Goal: Information Seeking & Learning: Find contact information

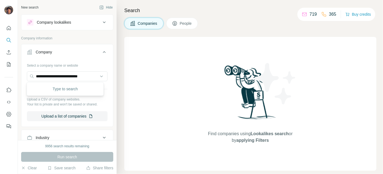
scroll to position [0, 3]
type input "**********"
click at [69, 91] on p "[DOMAIN_NAME]" at bounding box center [55, 93] width 27 height 5
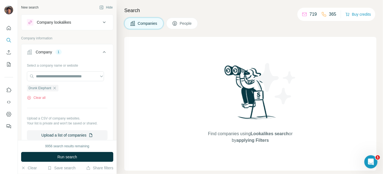
scroll to position [0, 0]
click at [79, 151] on div "9956 search results remaining Run search Clear Save search Share filters" at bounding box center [67, 157] width 99 height 34
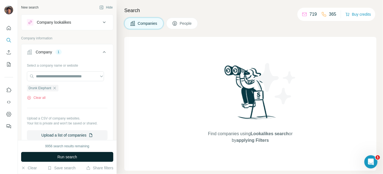
click at [80, 154] on button "Run search" at bounding box center [67, 157] width 92 height 10
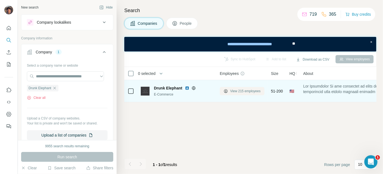
click at [231, 93] on span "View 215 employees" at bounding box center [245, 90] width 30 height 5
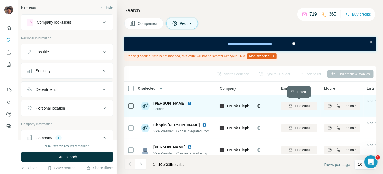
click at [305, 105] on span "Find email" at bounding box center [302, 105] width 15 height 5
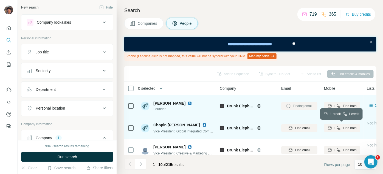
click at [326, 125] on div "Find both" at bounding box center [342, 127] width 36 height 5
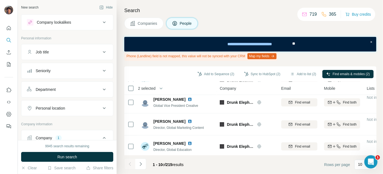
scroll to position [162, 0]
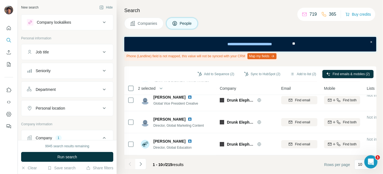
click at [143, 163] on button "Navigate to next page" at bounding box center [140, 163] width 11 height 11
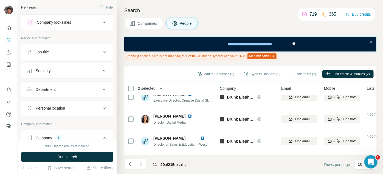
scroll to position [75, 0]
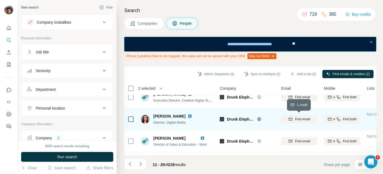
click at [289, 118] on icon "button" at bounding box center [291, 119] width 4 height 4
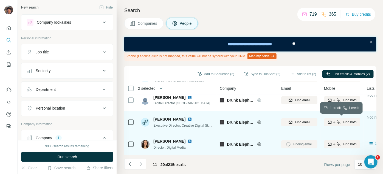
click at [325, 121] on div "Find both" at bounding box center [342, 121] width 36 height 5
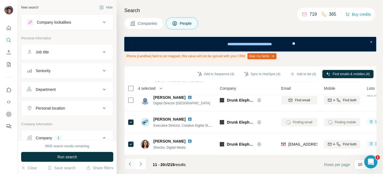
click at [129, 163] on icon "Navigate to previous page" at bounding box center [130, 164] width 2 height 4
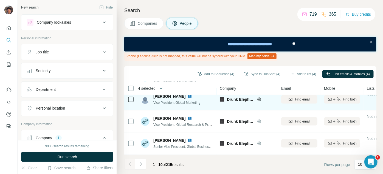
scroll to position [100, 0]
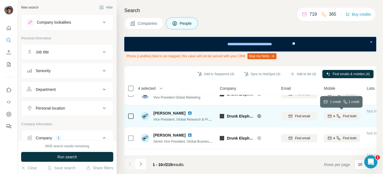
click at [351, 118] on span "Find both" at bounding box center [350, 115] width 14 height 5
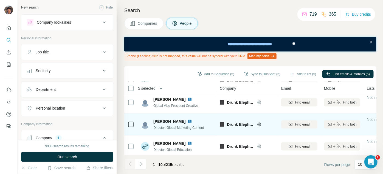
scroll to position [162, 0]
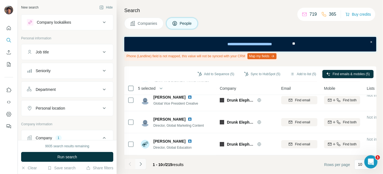
click at [140, 163] on icon "Navigate to next page" at bounding box center [140, 163] width 5 height 5
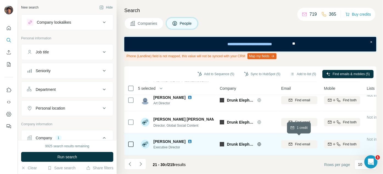
click at [298, 141] on span "Find email" at bounding box center [302, 143] width 15 height 5
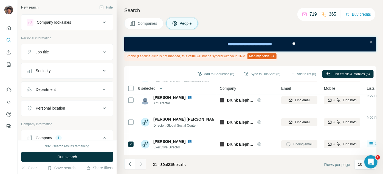
click at [143, 167] on button "Navigate to next page" at bounding box center [140, 163] width 11 height 11
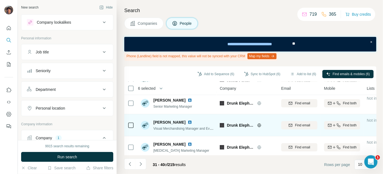
scroll to position [0, 0]
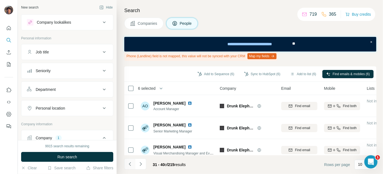
click at [130, 160] on button "Navigate to previous page" at bounding box center [129, 163] width 11 height 11
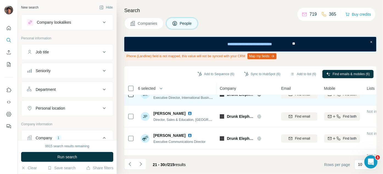
scroll to position [162, 0]
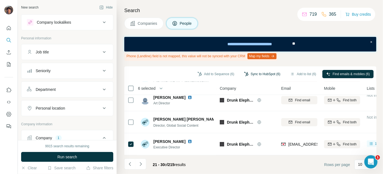
click at [256, 72] on button "Sync to HubSpot (6)" at bounding box center [263, 74] width 44 height 8
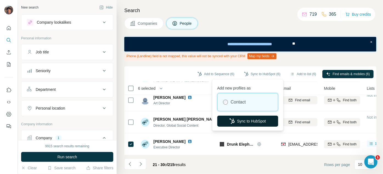
click at [249, 119] on button "Sync to HubSpot" at bounding box center [248, 120] width 61 height 11
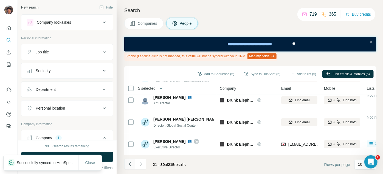
click at [129, 164] on icon "Navigate to previous page" at bounding box center [130, 164] width 2 height 4
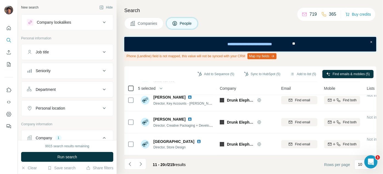
click at [128, 87] on icon at bounding box center [131, 88] width 7 height 7
click at [130, 160] on button "Navigate to previous page" at bounding box center [129, 163] width 11 height 11
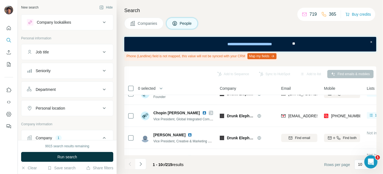
scroll to position [0, 0]
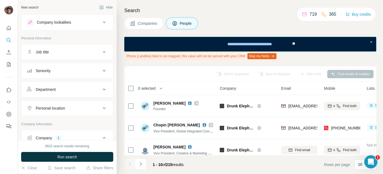
click at [59, 49] on button "Job title" at bounding box center [67, 51] width 92 height 13
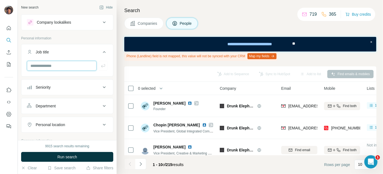
click at [58, 69] on input "text" at bounding box center [62, 66] width 70 height 10
type input "*****"
type input "*"
type input "**********"
type input "*********"
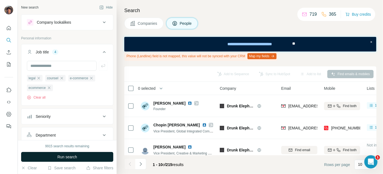
click at [79, 157] on button "Run search" at bounding box center [67, 157] width 92 height 10
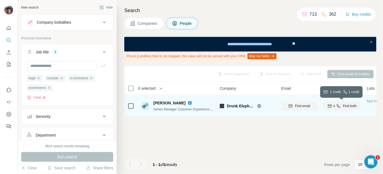
click at [356, 107] on span "Find both" at bounding box center [350, 105] width 14 height 5
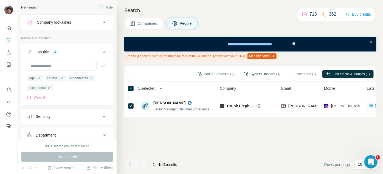
click at [265, 74] on button "Sync to HubSpot (1)" at bounding box center [263, 74] width 44 height 8
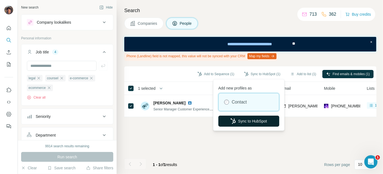
drag, startPoint x: 241, startPoint y: 127, endPoint x: 242, endPoint y: 122, distance: 5.0
click at [242, 123] on div "Add new profiles as Contact Sync to HubSpot" at bounding box center [249, 104] width 69 height 49
click at [242, 120] on button "Sync to HubSpot" at bounding box center [249, 120] width 61 height 11
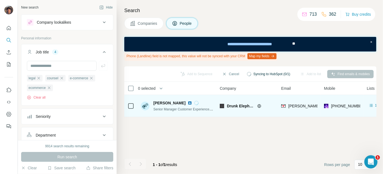
click at [130, 108] on div at bounding box center [131, 105] width 7 height 15
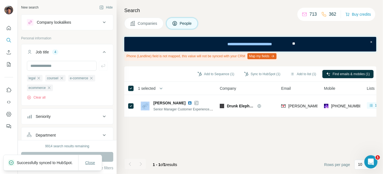
click at [94, 161] on span "Close" at bounding box center [90, 162] width 10 height 5
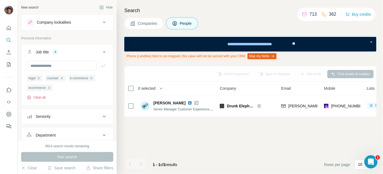
click at [39, 99] on button "Clear all" at bounding box center [36, 97] width 19 height 5
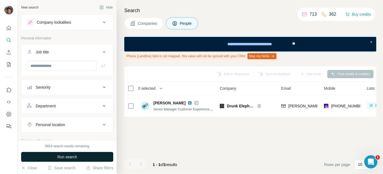
click at [65, 159] on button "Run search" at bounding box center [67, 157] width 92 height 10
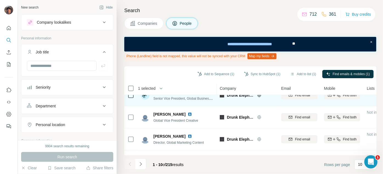
scroll to position [162, 0]
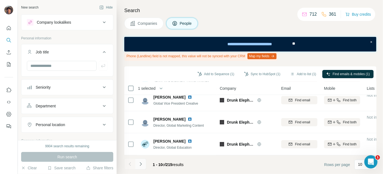
click at [139, 160] on button "Navigate to next page" at bounding box center [140, 163] width 11 height 11
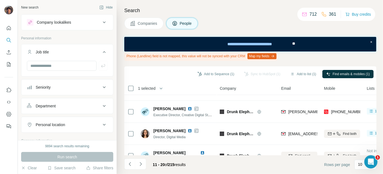
scroll to position [75, 0]
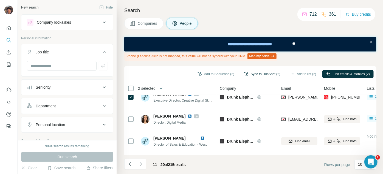
click at [249, 77] on button "Sync to HubSpot (2)" at bounding box center [263, 74] width 44 height 8
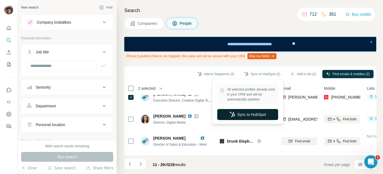
click at [245, 115] on button "Sync to HubSpot" at bounding box center [248, 114] width 61 height 11
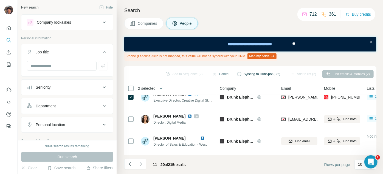
click at [141, 165] on icon "Navigate to next page" at bounding box center [140, 163] width 5 height 5
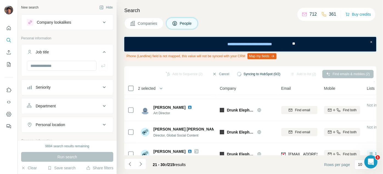
scroll to position [162, 0]
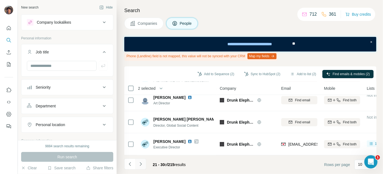
click at [136, 161] on button "Navigate to next page" at bounding box center [140, 163] width 11 height 11
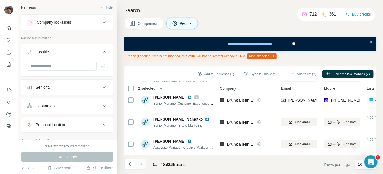
click at [141, 162] on icon "Navigate to next page" at bounding box center [140, 163] width 5 height 5
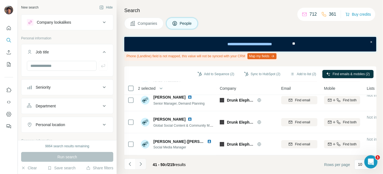
click at [143, 160] on button "Navigate to next page" at bounding box center [140, 163] width 11 height 11
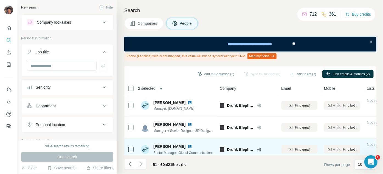
scroll to position [0, 0]
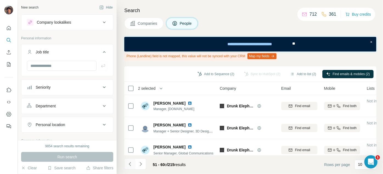
click at [128, 164] on icon "Navigate to previous page" at bounding box center [129, 163] width 5 height 5
click at [131, 165] on icon "Navigate to previous page" at bounding box center [129, 163] width 5 height 5
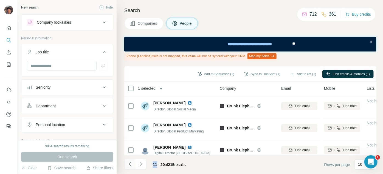
click at [131, 165] on div at bounding box center [129, 163] width 11 height 11
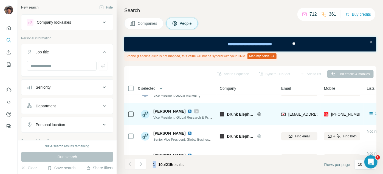
scroll to position [87, 0]
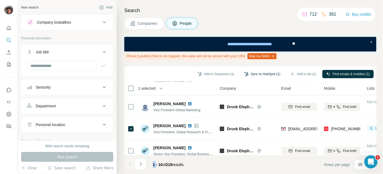
click at [244, 75] on button "Sync to HubSpot (1)" at bounding box center [263, 74] width 44 height 8
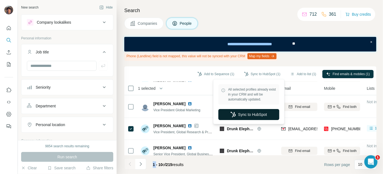
click at [239, 109] on button "Sync to HubSpot" at bounding box center [249, 114] width 61 height 11
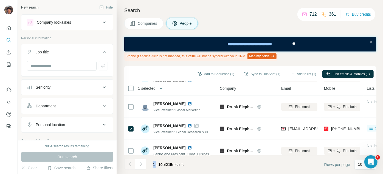
click at [135, 27] on button "Companies" at bounding box center [143, 24] width 39 height 12
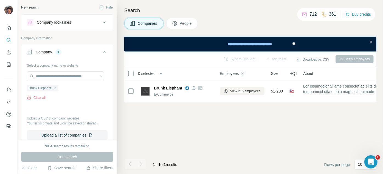
scroll to position [0, 0]
click at [57, 88] on icon "button" at bounding box center [54, 88] width 4 height 4
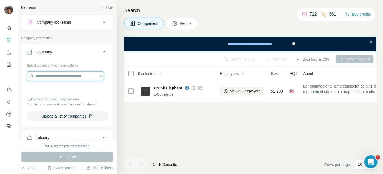
click at [57, 79] on input "text" at bounding box center [65, 76] width 77 height 10
paste input "**********"
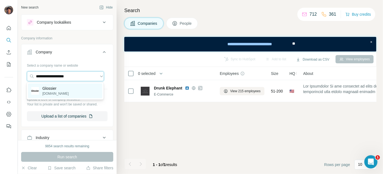
type input "**********"
click at [63, 93] on div "Glossier [DOMAIN_NAME]" at bounding box center [65, 90] width 74 height 15
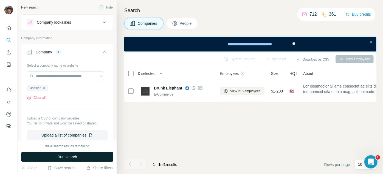
click at [80, 158] on button "Run search" at bounding box center [67, 157] width 92 height 10
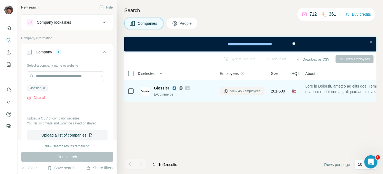
click at [238, 93] on span "View 458 employees" at bounding box center [245, 90] width 30 height 5
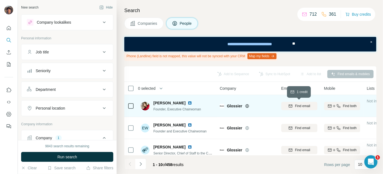
click at [303, 104] on span "Find email" at bounding box center [302, 105] width 15 height 5
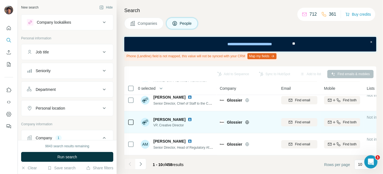
scroll to position [25, 0]
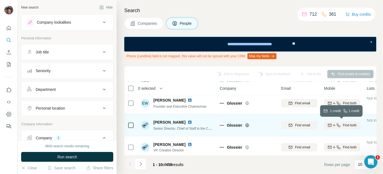
click at [332, 126] on icon "button" at bounding box center [334, 125] width 4 height 4
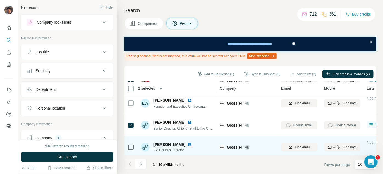
scroll to position [50, 0]
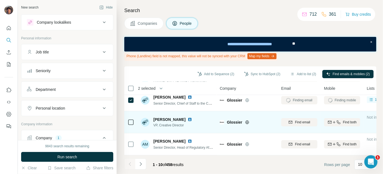
click at [294, 118] on button "Find email" at bounding box center [299, 122] width 36 height 8
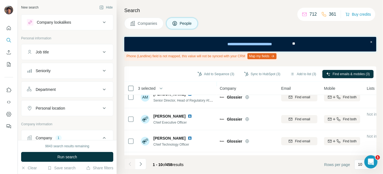
scroll to position [100, 0]
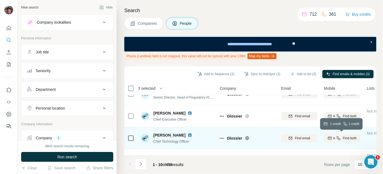
click at [331, 137] on icon "button" at bounding box center [330, 138] width 4 height 4
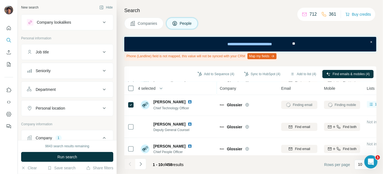
scroll to position [162, 0]
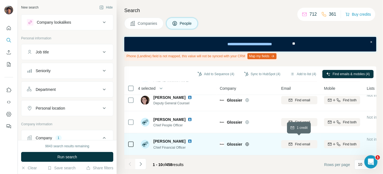
click at [290, 142] on icon "button" at bounding box center [291, 144] width 4 height 4
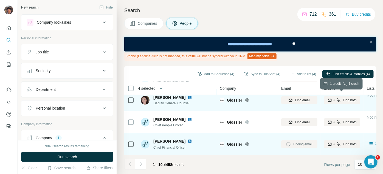
click at [341, 97] on div "Find both" at bounding box center [342, 99] width 36 height 5
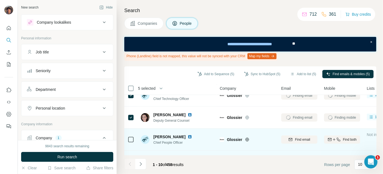
scroll to position [137, 0]
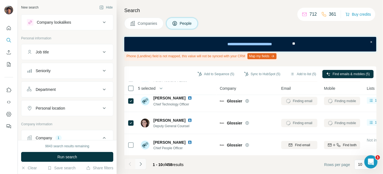
click at [143, 162] on icon "Navigate to next page" at bounding box center [140, 163] width 5 height 5
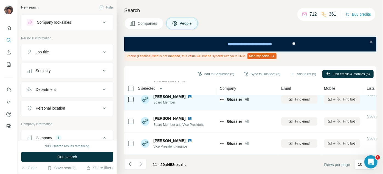
scroll to position [50, 0]
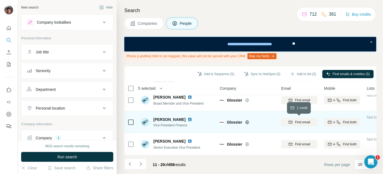
click at [303, 125] on button "Find email" at bounding box center [299, 122] width 36 height 8
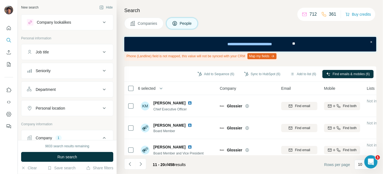
scroll to position [162, 0]
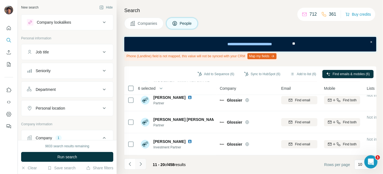
click at [141, 168] on button "Navigate to next page" at bounding box center [140, 163] width 11 height 11
click at [142, 158] on footer "21 - 30 of 458 results Rows per page 10" at bounding box center [250, 164] width 252 height 19
click at [142, 162] on icon "Navigate to next page" at bounding box center [140, 163] width 5 height 5
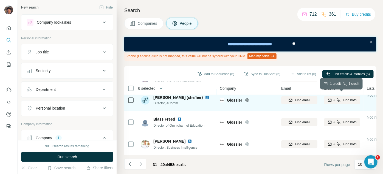
click at [338, 99] on div "Find both" at bounding box center [342, 99] width 36 height 5
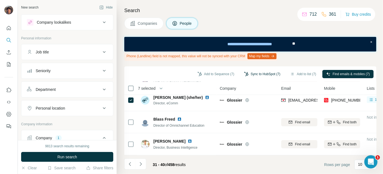
click at [269, 71] on button "Sync to HubSpot (7)" at bounding box center [263, 74] width 44 height 8
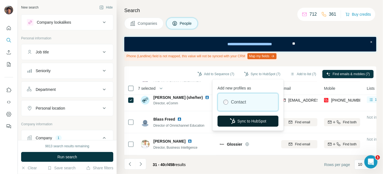
click at [247, 121] on button "Sync to HubSpot" at bounding box center [248, 120] width 61 height 11
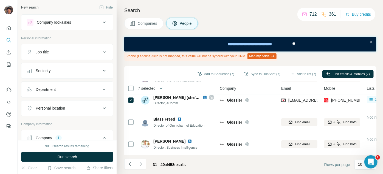
click at [146, 21] on span "Companies" at bounding box center [148, 23] width 20 height 5
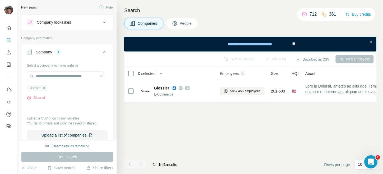
click at [46, 87] on icon "button" at bounding box center [44, 88] width 4 height 4
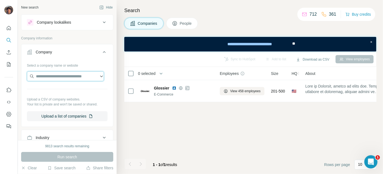
click at [46, 71] on input "text" at bounding box center [65, 76] width 77 height 10
paste input "**********"
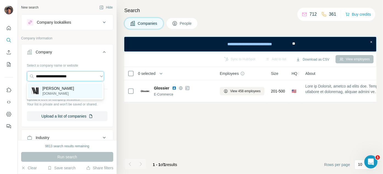
type input "**********"
click at [70, 90] on div "[PERSON_NAME] [DOMAIN_NAME]" at bounding box center [65, 90] width 74 height 15
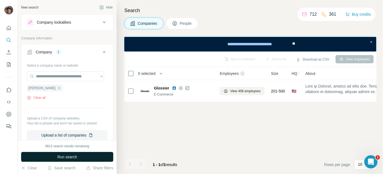
click at [95, 154] on button "Run search" at bounding box center [67, 157] width 92 height 10
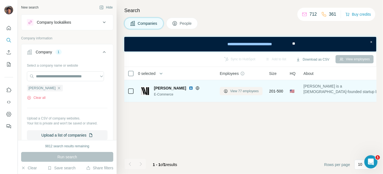
click at [236, 88] on span "View 77 employees" at bounding box center [244, 90] width 29 height 5
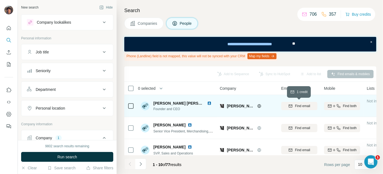
click at [299, 106] on span "Find email" at bounding box center [302, 105] width 15 height 5
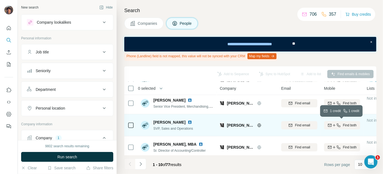
click at [331, 128] on button "Find both" at bounding box center [342, 125] width 36 height 8
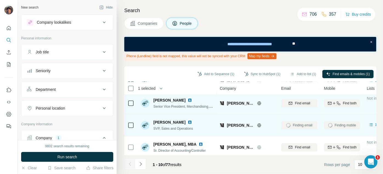
scroll to position [75, 0]
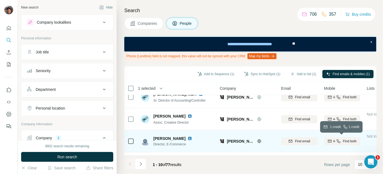
click at [334, 140] on icon "button" at bounding box center [334, 141] width 0 height 2
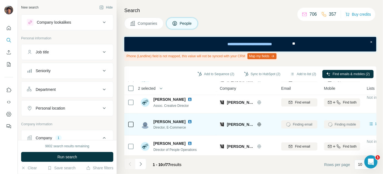
scroll to position [100, 0]
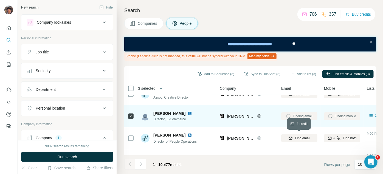
drag, startPoint x: 306, startPoint y: 136, endPoint x: 197, endPoint y: 126, distance: 109.3
click at [305, 136] on span "Find email" at bounding box center [302, 137] width 15 height 5
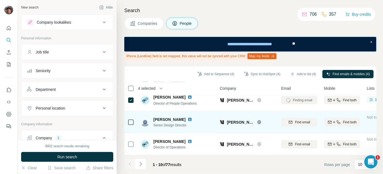
scroll to position [162, 0]
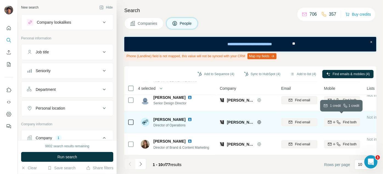
click at [337, 120] on icon "button" at bounding box center [339, 122] width 4 height 4
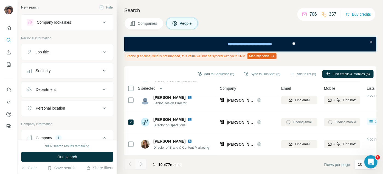
click at [141, 165] on icon "Navigate to next page" at bounding box center [140, 163] width 5 height 5
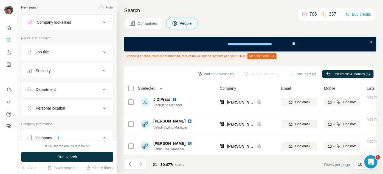
scroll to position [0, 0]
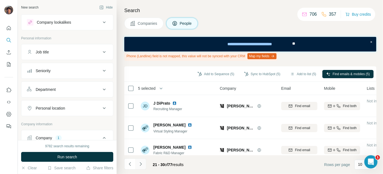
click at [144, 164] on button "Navigate to next page" at bounding box center [140, 163] width 11 height 11
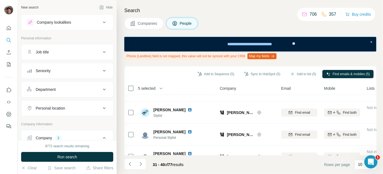
scroll to position [162, 0]
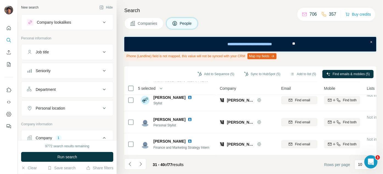
click at [144, 169] on li at bounding box center [140, 164] width 11 height 12
click at [143, 160] on button "Navigate to next page" at bounding box center [140, 163] width 11 height 11
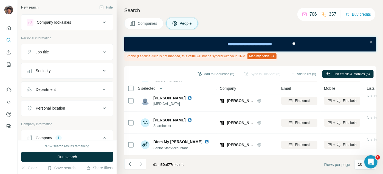
scroll to position [0, 0]
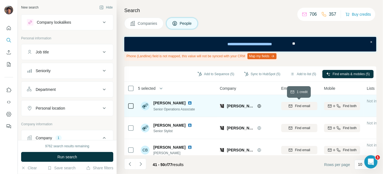
click at [289, 105] on icon "button" at bounding box center [291, 106] width 4 height 4
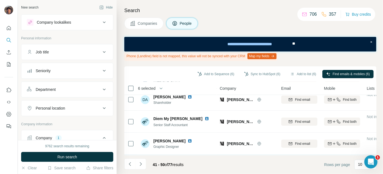
scroll to position [162, 0]
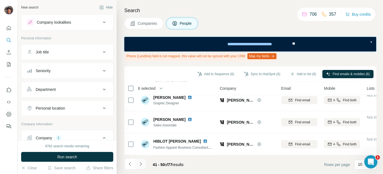
click at [141, 164] on icon "Navigate to next page" at bounding box center [141, 164] width 2 height 4
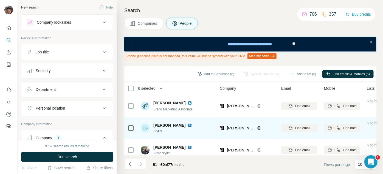
scroll to position [150, 0]
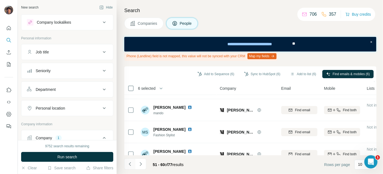
click at [128, 165] on icon "Navigate to previous page" at bounding box center [129, 163] width 5 height 5
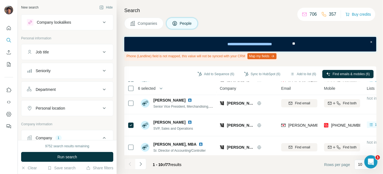
scroll to position [0, 0]
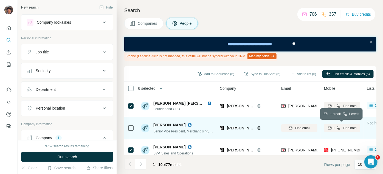
click at [332, 126] on icon "button" at bounding box center [334, 128] width 4 height 4
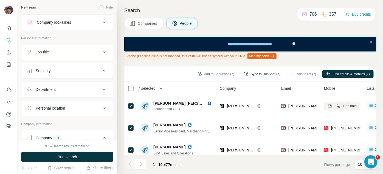
click at [247, 75] on button "Sync to HubSpot (7)" at bounding box center [263, 74] width 44 height 8
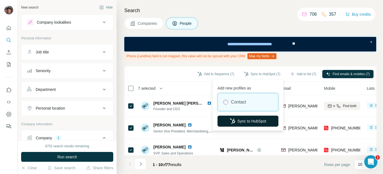
click at [235, 118] on button "Sync to HubSpot" at bounding box center [248, 120] width 61 height 11
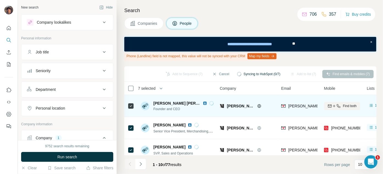
click at [241, 104] on span "[PERSON_NAME]" at bounding box center [240, 105] width 27 height 5
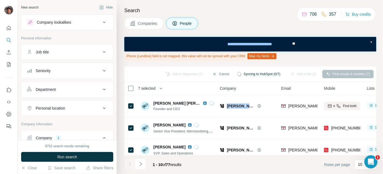
copy div "[PERSON_NAME]"
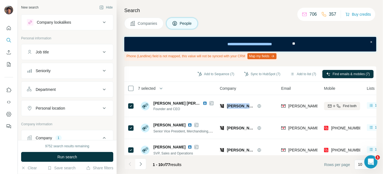
click at [71, 49] on div "Job title" at bounding box center [64, 51] width 74 height 5
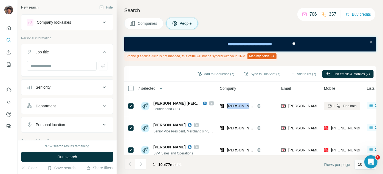
click at [138, 25] on span "Companies" at bounding box center [148, 23] width 20 height 5
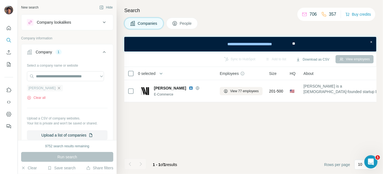
click at [57, 89] on icon "button" at bounding box center [59, 88] width 4 height 4
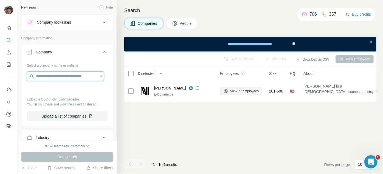
click at [54, 75] on input "text" at bounding box center [65, 76] width 77 height 10
paste input "**********"
type input "**********"
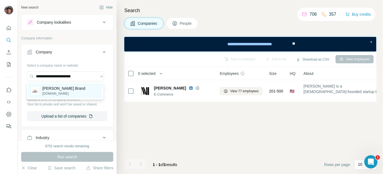
click at [61, 88] on p "[PERSON_NAME] Brand" at bounding box center [63, 87] width 43 height 5
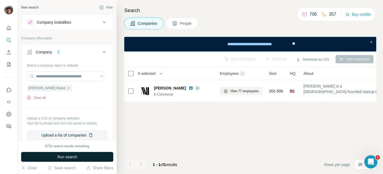
click at [73, 156] on span "Run search" at bounding box center [67, 156] width 20 height 5
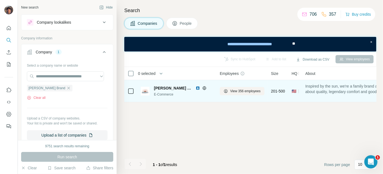
click at [254, 95] on div "View 356 employees" at bounding box center [242, 90] width 45 height 15
click at [253, 93] on span "View 356 employees" at bounding box center [245, 90] width 30 height 5
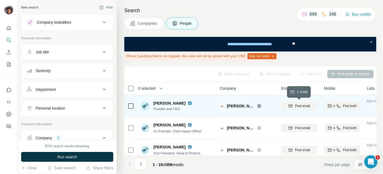
click at [312, 105] on div "Find email" at bounding box center [299, 105] width 36 height 5
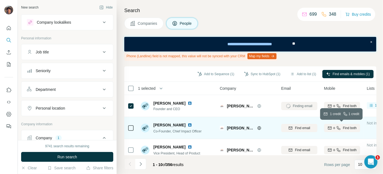
click at [334, 126] on icon "button" at bounding box center [334, 128] width 4 height 4
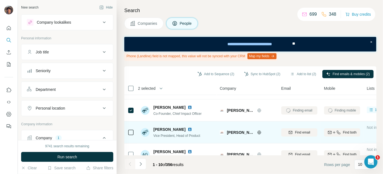
scroll to position [25, 0]
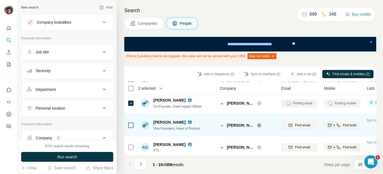
click at [280, 125] on td "Find email" at bounding box center [299, 125] width 43 height 22
click at [285, 125] on div "Find email" at bounding box center [299, 124] width 36 height 5
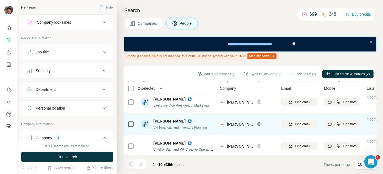
scroll to position [112, 0]
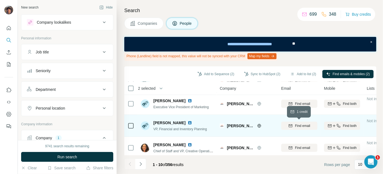
click at [289, 129] on button "Find email" at bounding box center [299, 125] width 36 height 8
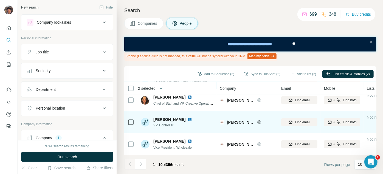
scroll to position [162, 0]
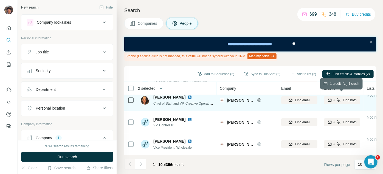
click at [325, 100] on button "Find both" at bounding box center [342, 100] width 36 height 8
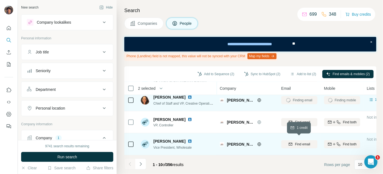
click at [286, 141] on div "Find email" at bounding box center [299, 143] width 36 height 5
click at [143, 162] on button "Navigate to next page" at bounding box center [140, 163] width 11 height 11
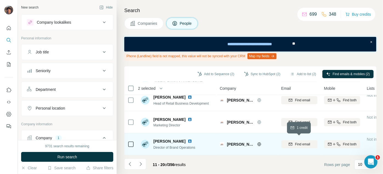
click at [291, 142] on icon "button" at bounding box center [291, 144] width 4 height 4
click at [127, 167] on button "Navigate to previous page" at bounding box center [129, 163] width 11 height 11
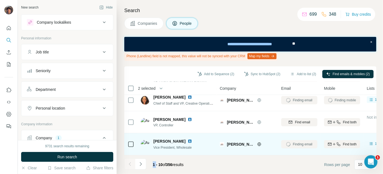
click at [127, 167] on div at bounding box center [129, 163] width 11 height 11
click at [126, 144] on td at bounding box center [130, 144] width 13 height 22
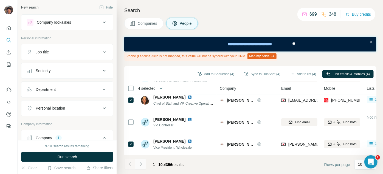
click at [138, 161] on icon "Navigate to next page" at bounding box center [140, 163] width 5 height 5
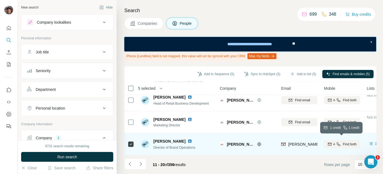
drag, startPoint x: 352, startPoint y: 144, endPoint x: 344, endPoint y: 142, distance: 8.3
click at [351, 143] on button "Find both" at bounding box center [342, 144] width 36 height 8
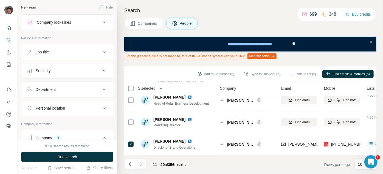
click at [143, 163] on button "Navigate to next page" at bounding box center [140, 163] width 11 height 11
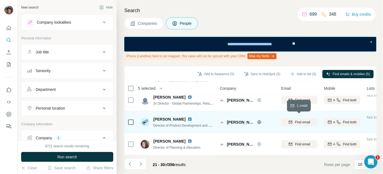
click at [301, 119] on span "Find email" at bounding box center [302, 121] width 15 height 5
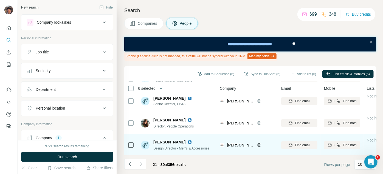
scroll to position [50, 0]
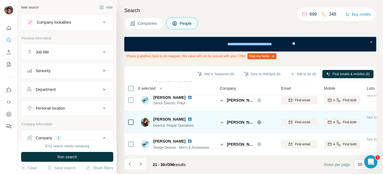
click at [132, 119] on icon at bounding box center [131, 122] width 7 height 7
click at [307, 120] on span "Find email" at bounding box center [302, 121] width 15 height 5
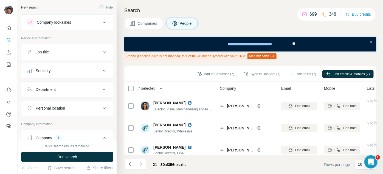
scroll to position [162, 0]
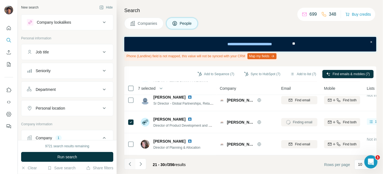
click at [131, 161] on icon "Navigate to previous page" at bounding box center [129, 163] width 5 height 5
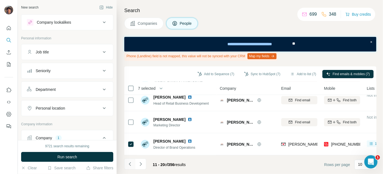
click at [131, 161] on icon "Navigate to previous page" at bounding box center [129, 163] width 5 height 5
click at [142, 159] on button "Navigate to next page" at bounding box center [140, 163] width 11 height 11
click at [143, 163] on icon "Navigate to next page" at bounding box center [140, 163] width 5 height 5
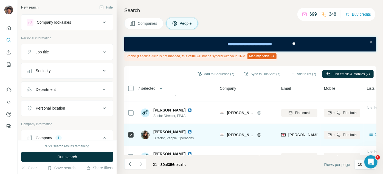
scroll to position [0, 0]
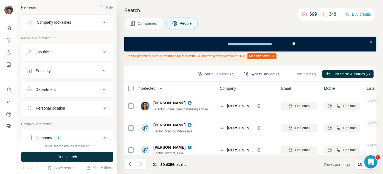
click at [265, 72] on button "Sync to HubSpot (7)" at bounding box center [263, 74] width 44 height 8
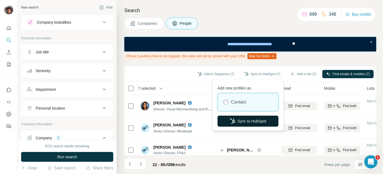
click at [244, 119] on button "Sync to HubSpot" at bounding box center [248, 120] width 61 height 11
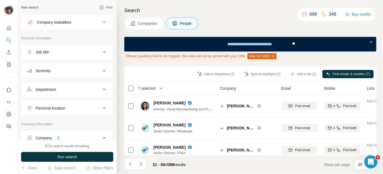
click at [47, 52] on div "Job title" at bounding box center [42, 51] width 13 height 5
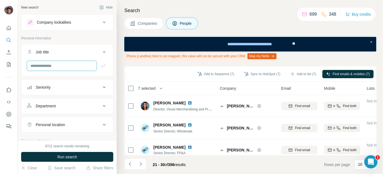
click at [49, 68] on input "text" at bounding box center [62, 66] width 70 height 10
type input "*******"
type input "**********"
type input "*"
type input "*********"
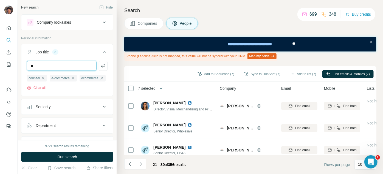
type input "*"
type input "*****"
type input "*"
type input "*******"
type input "*****"
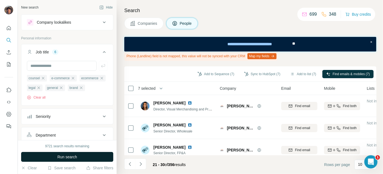
click at [73, 152] on button "Run search" at bounding box center [67, 157] width 92 height 10
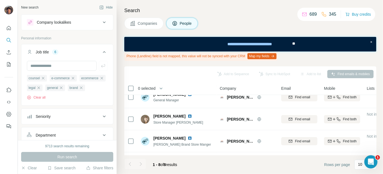
scroll to position [118, 0]
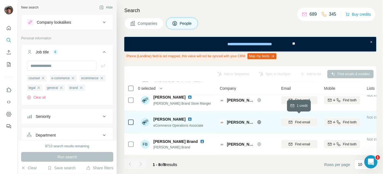
click at [302, 123] on button "Find email" at bounding box center [299, 122] width 36 height 8
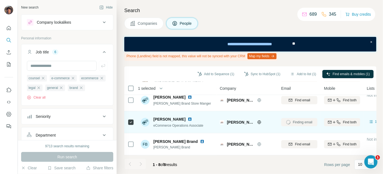
click at [353, 121] on span "Find both" at bounding box center [350, 121] width 14 height 5
click at [266, 76] on button "Sync to HubSpot (1)" at bounding box center [263, 74] width 44 height 8
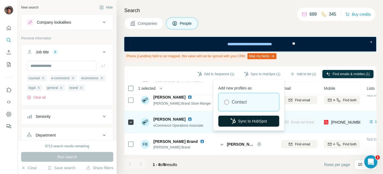
click at [253, 120] on button "Sync to HubSpot" at bounding box center [249, 120] width 61 height 11
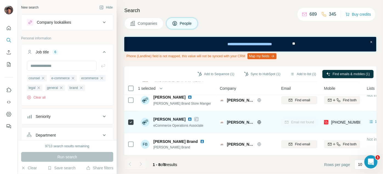
click at [148, 18] on button "Companies" at bounding box center [143, 24] width 39 height 12
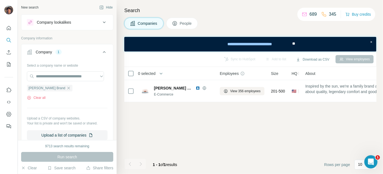
scroll to position [0, 0]
click at [66, 88] on icon "button" at bounding box center [68, 88] width 4 height 4
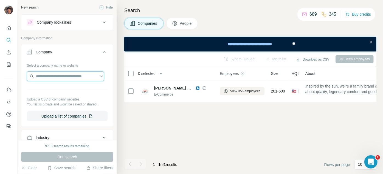
click at [58, 79] on input "text" at bounding box center [65, 76] width 77 height 10
paste input "**********"
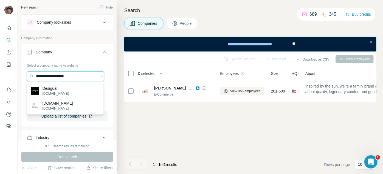
type input "**********"
click at [75, 87] on div "Desigual [DOMAIN_NAME]" at bounding box center [65, 90] width 74 height 15
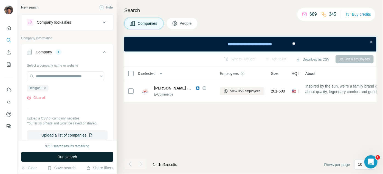
click at [75, 153] on button "Run search" at bounding box center [67, 157] width 92 height 10
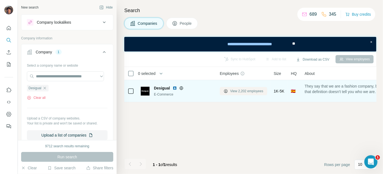
click at [233, 92] on span "View 2,202 employees" at bounding box center [246, 90] width 33 height 5
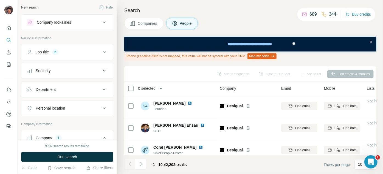
click at [56, 49] on button "Job title 6" at bounding box center [67, 51] width 92 height 13
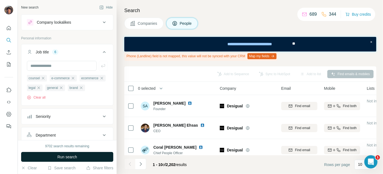
click at [70, 158] on span "Run search" at bounding box center [67, 156] width 20 height 5
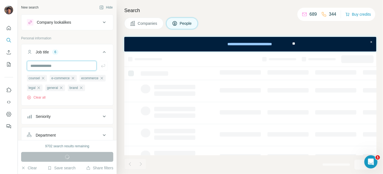
click at [69, 61] on input "text" at bounding box center [62, 66] width 70 height 10
type input "**"
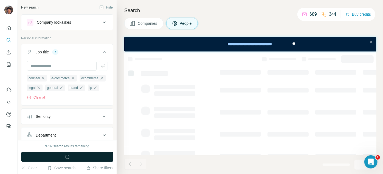
click at [71, 158] on span "button" at bounding box center [67, 156] width 20 height 5
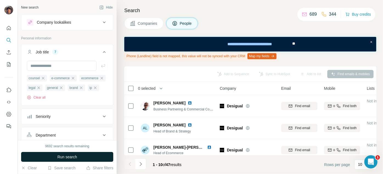
drag, startPoint x: 71, startPoint y: 158, endPoint x: 62, endPoint y: 154, distance: 10.6
click at [62, 154] on span "Run search" at bounding box center [67, 156] width 20 height 5
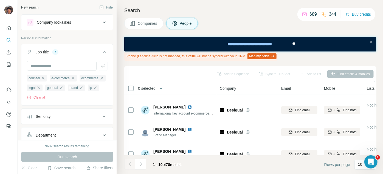
scroll to position [162, 0]
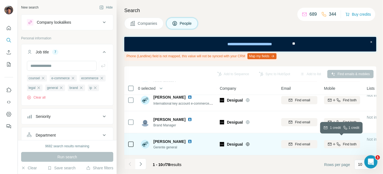
click at [345, 144] on button "Find both" at bounding box center [342, 144] width 36 height 8
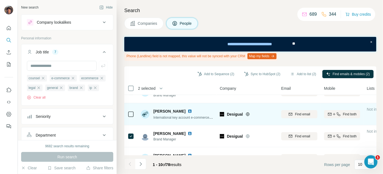
scroll to position [137, 0]
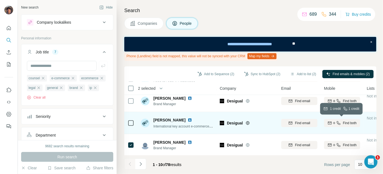
click at [328, 121] on icon "button" at bounding box center [330, 123] width 4 height 4
click at [132, 119] on icon at bounding box center [131, 122] width 7 height 7
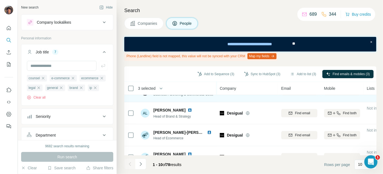
scroll to position [75, 0]
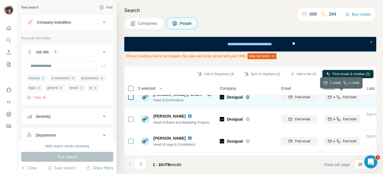
click at [330, 100] on button "Find both" at bounding box center [342, 97] width 36 height 8
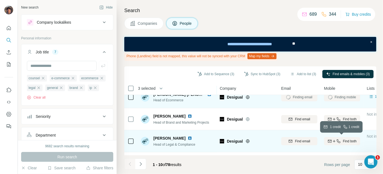
click at [348, 142] on span "Find both" at bounding box center [350, 140] width 14 height 5
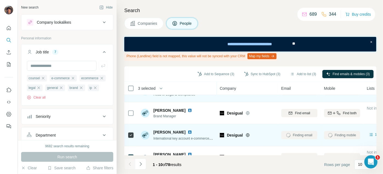
scroll to position [150, 0]
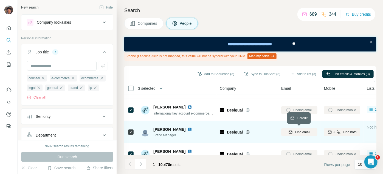
click at [309, 134] on button "Find email" at bounding box center [299, 132] width 36 height 8
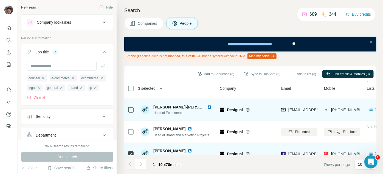
scroll to position [37, 0]
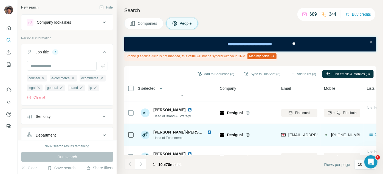
click at [130, 131] on icon at bounding box center [131, 134] width 7 height 7
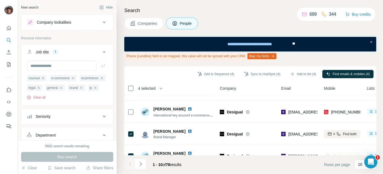
scroll to position [162, 0]
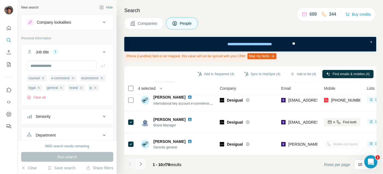
click at [143, 163] on icon "Navigate to next page" at bounding box center [140, 163] width 5 height 5
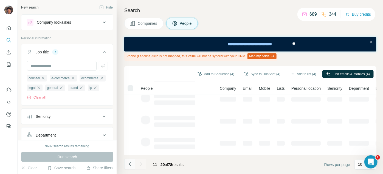
click at [133, 166] on button "Navigate to previous page" at bounding box center [129, 163] width 11 height 11
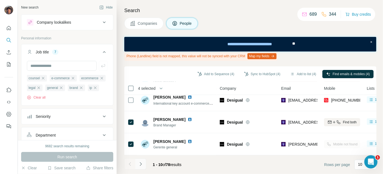
click at [145, 164] on button "Navigate to next page" at bounding box center [140, 163] width 11 height 11
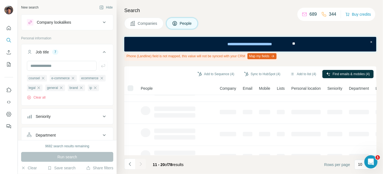
scroll to position [0, 0]
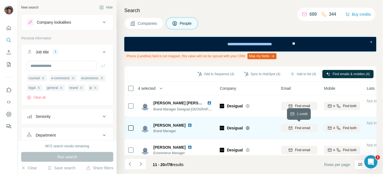
click at [308, 126] on span "Find email" at bounding box center [302, 127] width 15 height 5
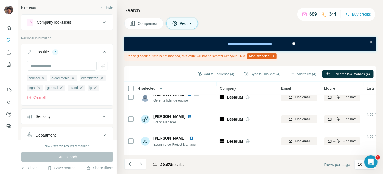
scroll to position [100, 0]
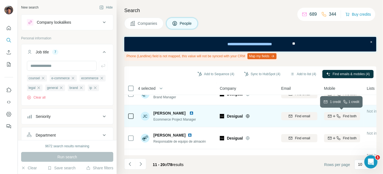
click at [342, 117] on div "Find both" at bounding box center [342, 115] width 36 height 5
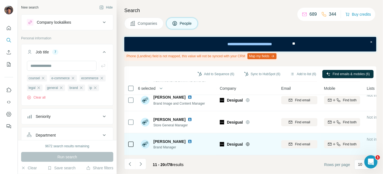
scroll to position [137, 0]
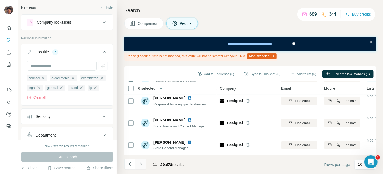
click at [146, 160] on button "Navigate to next page" at bounding box center [140, 163] width 11 height 11
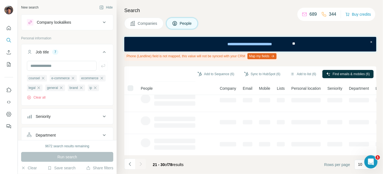
scroll to position [12, 0]
click at [127, 167] on button "Navigate to previous page" at bounding box center [129, 163] width 11 height 11
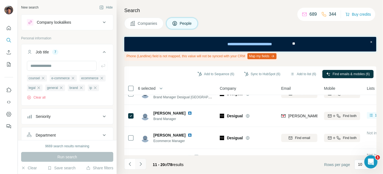
click at [141, 166] on icon "Navigate to next page" at bounding box center [140, 163] width 5 height 5
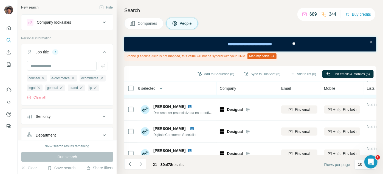
scroll to position [162, 0]
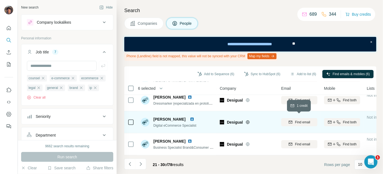
click at [299, 119] on span "Find email" at bounding box center [302, 121] width 15 height 5
click at [130, 119] on icon at bounding box center [131, 122] width 7 height 7
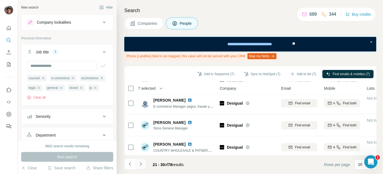
scroll to position [37, 0]
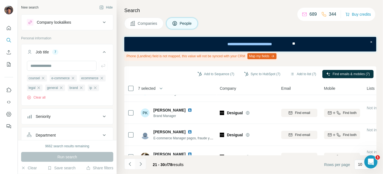
click at [143, 163] on button "Navigate to next page" at bounding box center [140, 163] width 11 height 11
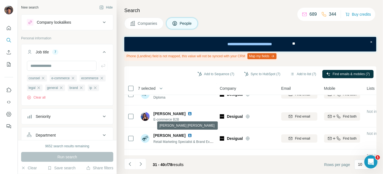
scroll to position [25, 0]
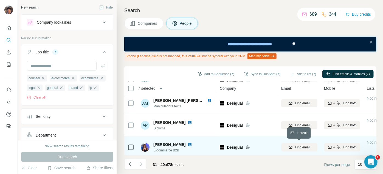
click at [291, 144] on div "Find email" at bounding box center [299, 146] width 36 height 5
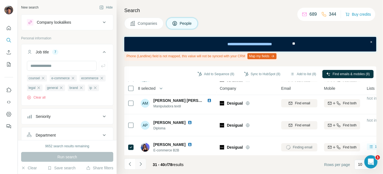
click at [145, 165] on button "Navigate to next page" at bounding box center [140, 163] width 11 height 11
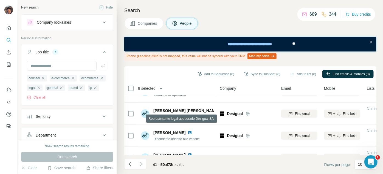
scroll to position [162, 0]
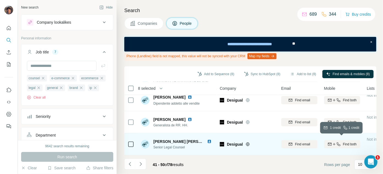
click at [332, 145] on button "Find both" at bounding box center [342, 144] width 36 height 8
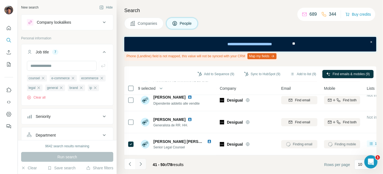
click at [144, 165] on button "Navigate to next page" at bounding box center [140, 163] width 11 height 11
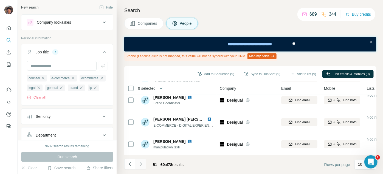
click at [143, 166] on icon "Navigate to next page" at bounding box center [140, 163] width 5 height 5
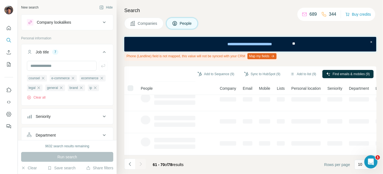
click at [252, 78] on div "Sync to HubSpot (9)" at bounding box center [263, 74] width 44 height 9
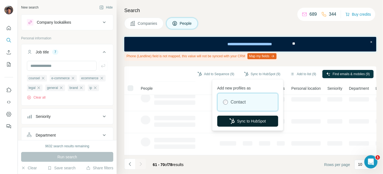
click at [250, 118] on button "Sync to HubSpot" at bounding box center [248, 120] width 61 height 11
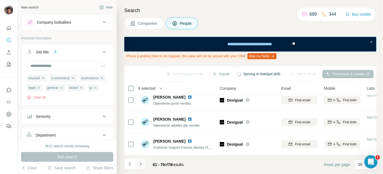
click at [143, 165] on button "Navigate to next page" at bounding box center [140, 163] width 11 height 11
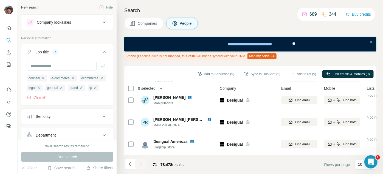
scroll to position [0, 0]
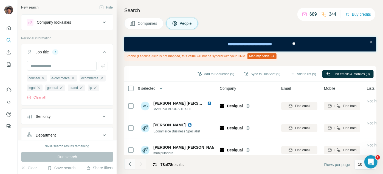
click at [132, 163] on icon "Navigate to previous page" at bounding box center [129, 163] width 5 height 5
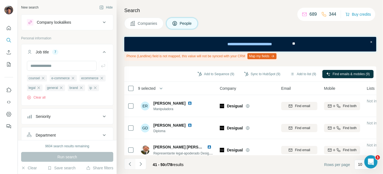
click at [132, 163] on icon "Navigate to previous page" at bounding box center [129, 163] width 5 height 5
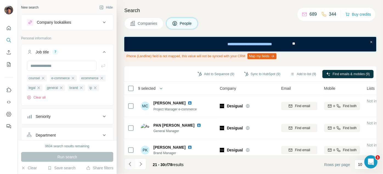
click at [132, 163] on icon "Navigate to previous page" at bounding box center [129, 163] width 5 height 5
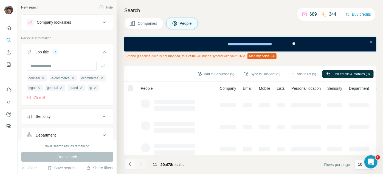
click at [132, 163] on icon "Navigate to previous page" at bounding box center [129, 163] width 5 height 5
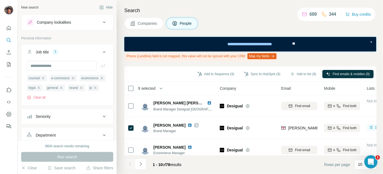
click at [132, 163] on div at bounding box center [129, 163] width 11 height 11
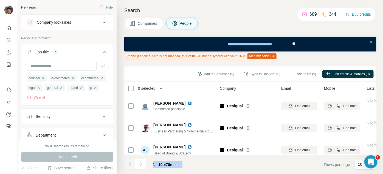
click at [219, 168] on footer "1 - 10 of 78 results Rows per page 10" at bounding box center [250, 164] width 252 height 19
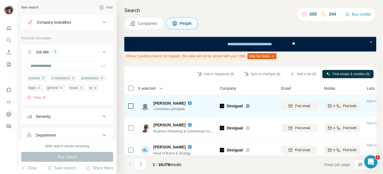
scroll to position [75, 0]
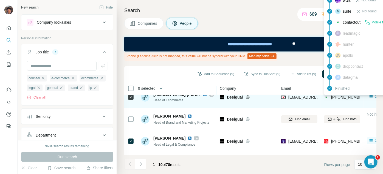
click at [344, 95] on span "[PHONE_NUMBER]" at bounding box center [348, 97] width 35 height 4
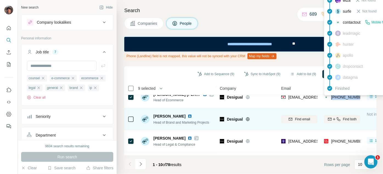
copy tr "[PHONE_NUMBER]"
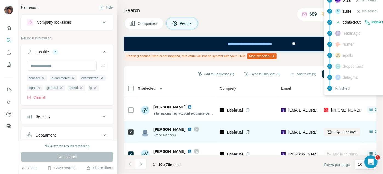
scroll to position [162, 0]
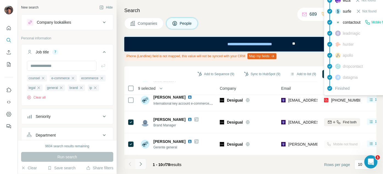
click at [144, 163] on button "Navigate to next page" at bounding box center [140, 163] width 11 height 11
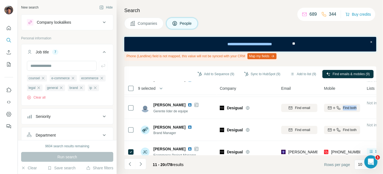
scroll to position [100, 0]
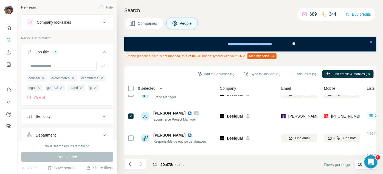
click at [128, 162] on icon "Navigate to previous page" at bounding box center [129, 163] width 5 height 5
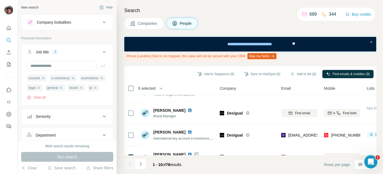
scroll to position [150, 0]
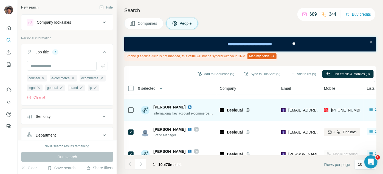
click at [131, 113] on div at bounding box center [131, 109] width 7 height 15
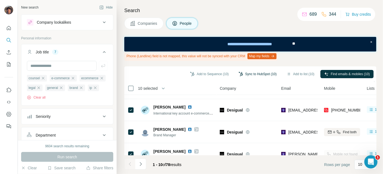
click at [245, 70] on button "Sync to HubSpot (10)" at bounding box center [258, 74] width 46 height 8
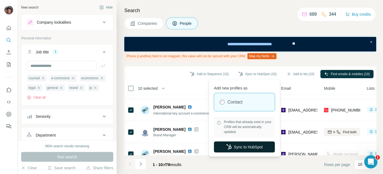
click at [234, 147] on button "Sync to HubSpot" at bounding box center [244, 146] width 61 height 11
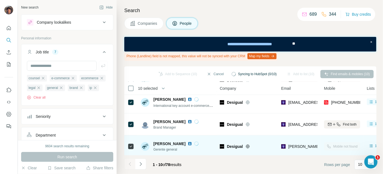
scroll to position [162, 0]
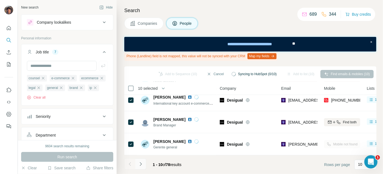
click at [141, 168] on button "Navigate to next page" at bounding box center [140, 163] width 11 height 11
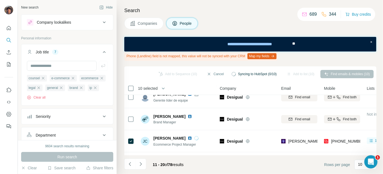
scroll to position [100, 0]
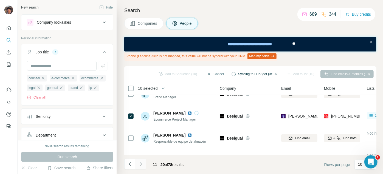
click at [143, 163] on icon "Navigate to next page" at bounding box center [140, 163] width 5 height 5
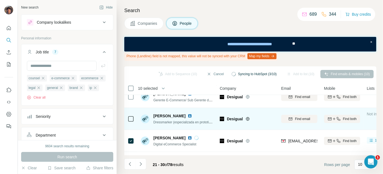
scroll to position [162, 0]
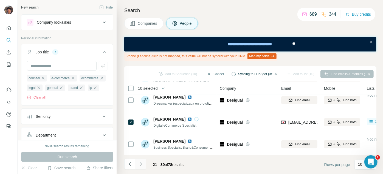
click at [139, 167] on button "Navigate to next page" at bounding box center [140, 163] width 11 height 11
click at [140, 164] on icon "Navigate to next page" at bounding box center [140, 163] width 5 height 5
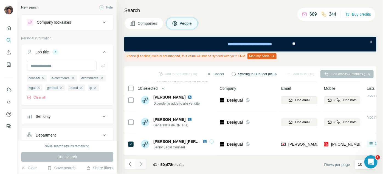
click at [142, 165] on icon "Navigate to next page" at bounding box center [140, 163] width 5 height 5
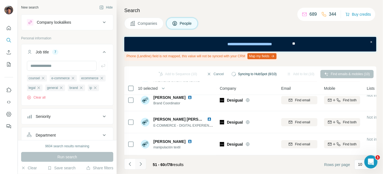
click at [136, 167] on button "Navigate to next page" at bounding box center [140, 163] width 11 height 11
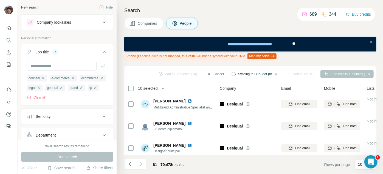
scroll to position [0, 0]
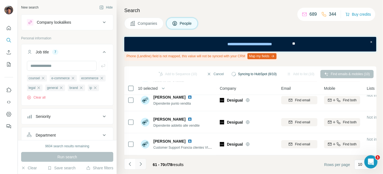
click at [141, 168] on button "Navigate to next page" at bounding box center [140, 163] width 11 height 11
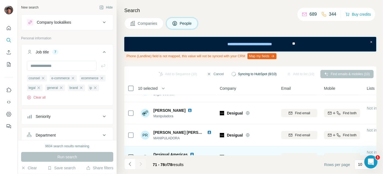
scroll to position [118, 0]
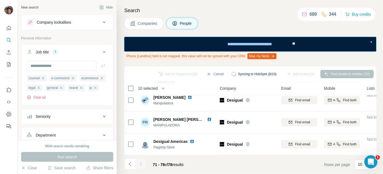
click at [140, 165] on div at bounding box center [140, 163] width 11 height 11
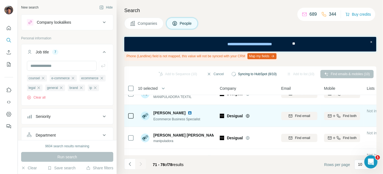
scroll to position [0, 0]
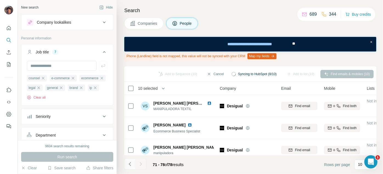
click at [130, 165] on icon "Navigate to previous page" at bounding box center [129, 163] width 5 height 5
click at [129, 172] on footer "61 - 70 of 78 results Rows per page 10" at bounding box center [250, 164] width 252 height 19
click at [130, 169] on button "Navigate to previous page" at bounding box center [129, 163] width 11 height 11
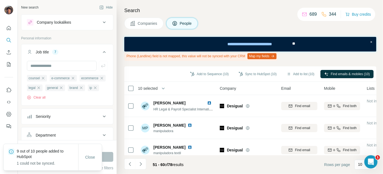
click at [140, 26] on button "Companies" at bounding box center [143, 24] width 39 height 12
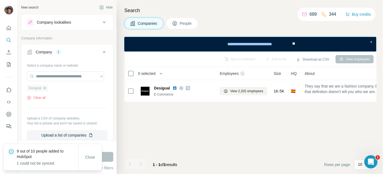
click at [44, 89] on icon "button" at bounding box center [45, 88] width 4 height 4
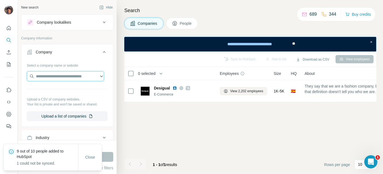
click at [52, 75] on input "text" at bounding box center [65, 76] width 77 height 10
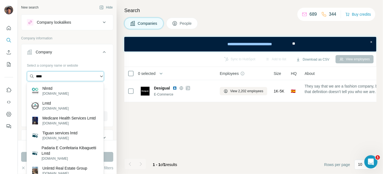
click at [74, 75] on input "****" at bounding box center [65, 76] width 77 height 10
paste input "*******"
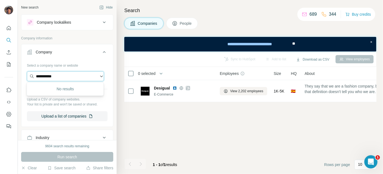
click at [80, 72] on input "**********" at bounding box center [65, 76] width 77 height 10
paste input "**********"
type input "**********"
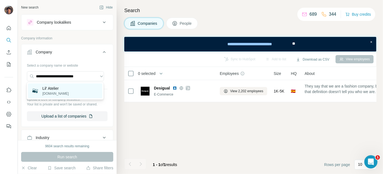
click at [73, 91] on div "Lil' Atelier [DOMAIN_NAME]" at bounding box center [65, 90] width 74 height 15
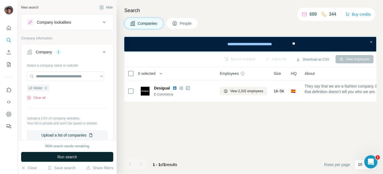
click at [79, 156] on button "Run search" at bounding box center [67, 157] width 92 height 10
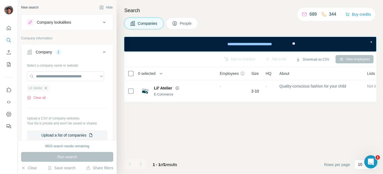
click at [45, 88] on icon "button" at bounding box center [46, 88] width 4 height 4
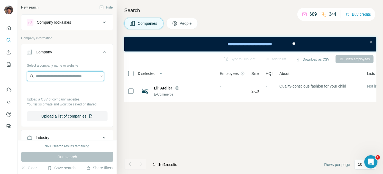
click at [49, 77] on input "text" at bounding box center [65, 76] width 77 height 10
paste input "**********"
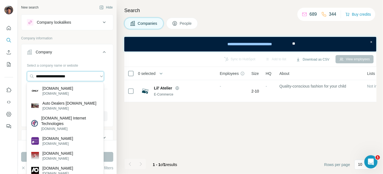
type input "**********"
click at [61, 87] on p "[DOMAIN_NAME]" at bounding box center [57, 87] width 31 height 5
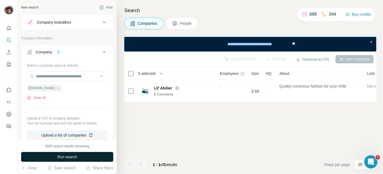
click at [71, 157] on span "Run search" at bounding box center [67, 156] width 20 height 5
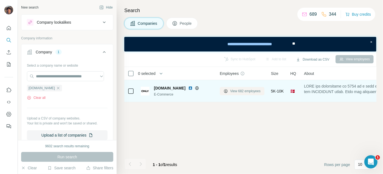
click at [234, 92] on span "View 682 employees" at bounding box center [245, 90] width 30 height 5
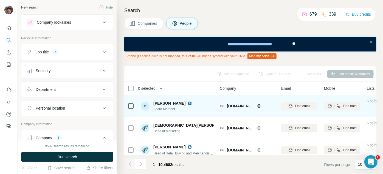
drag, startPoint x: 231, startPoint y: 98, endPoint x: 198, endPoint y: 114, distance: 36.9
click at [198, 114] on td "JS [PERSON_NAME] Board Member" at bounding box center [178, 106] width 80 height 22
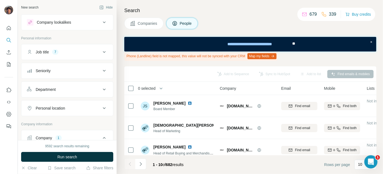
scroll to position [50, 0]
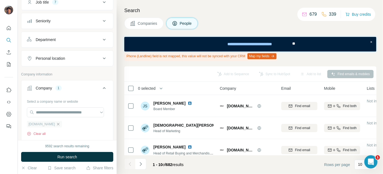
click at [60, 123] on icon "button" at bounding box center [58, 124] width 4 height 4
click at [63, 114] on input "text" at bounding box center [65, 112] width 77 height 10
paste input "**********"
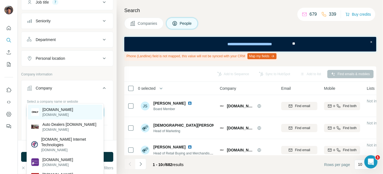
scroll to position [75, 0]
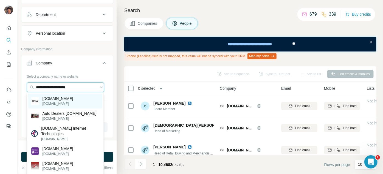
type input "**********"
click at [78, 100] on div "[DOMAIN_NAME] [DOMAIN_NAME]" at bounding box center [65, 100] width 74 height 15
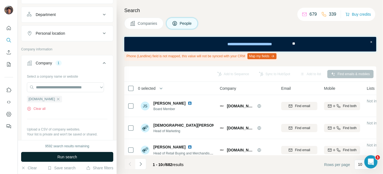
click at [83, 154] on button "Run search" at bounding box center [67, 157] width 92 height 10
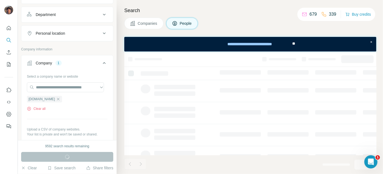
click at [142, 24] on span "Companies" at bounding box center [148, 23] width 20 height 5
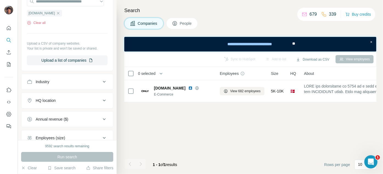
click at [174, 24] on icon at bounding box center [175, 23] width 4 height 4
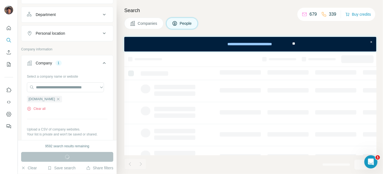
click at [143, 23] on span "Companies" at bounding box center [148, 23] width 20 height 5
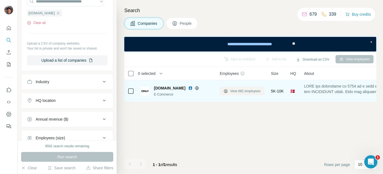
click at [235, 88] on button "View 682 employees" at bounding box center [242, 91] width 45 height 8
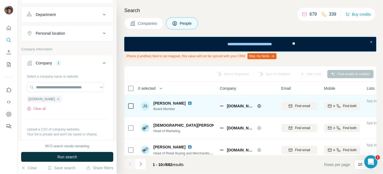
click at [306, 100] on div "Find email" at bounding box center [299, 105] width 36 height 15
click at [299, 104] on span "Find email" at bounding box center [302, 105] width 15 height 5
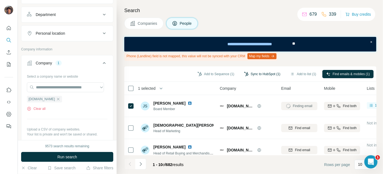
click at [257, 77] on button "Sync to HubSpot (1)" at bounding box center [263, 74] width 44 height 8
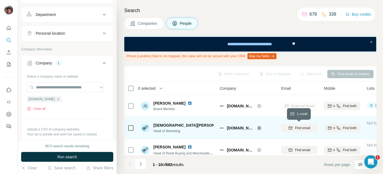
click at [290, 125] on div "Find email" at bounding box center [299, 127] width 36 height 5
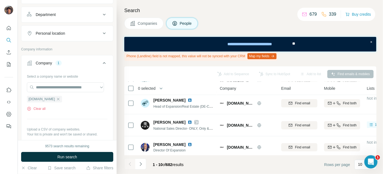
scroll to position [75, 0]
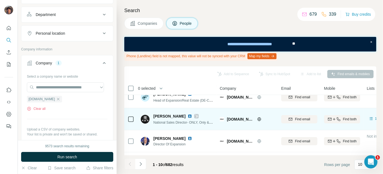
click at [195, 115] on icon at bounding box center [196, 116] width 3 height 4
